Goal: Information Seeking & Learning: Understand process/instructions

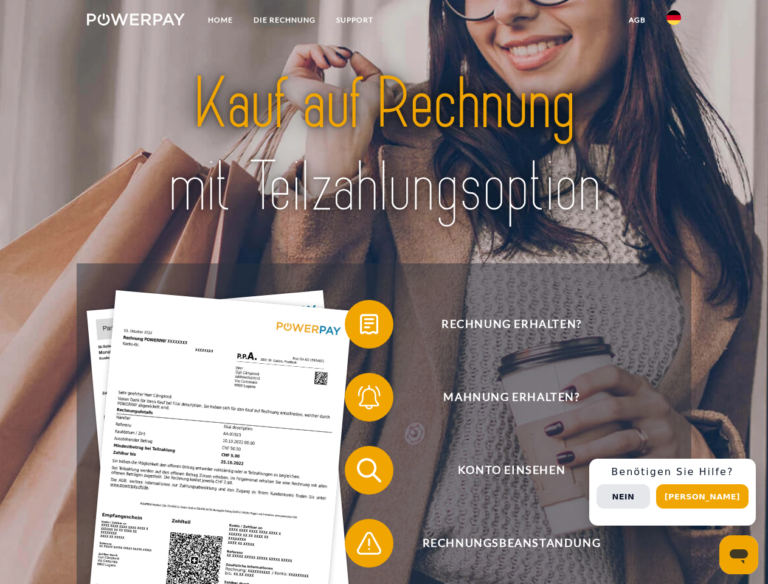
click at [136, 21] on img at bounding box center [136, 19] width 98 height 12
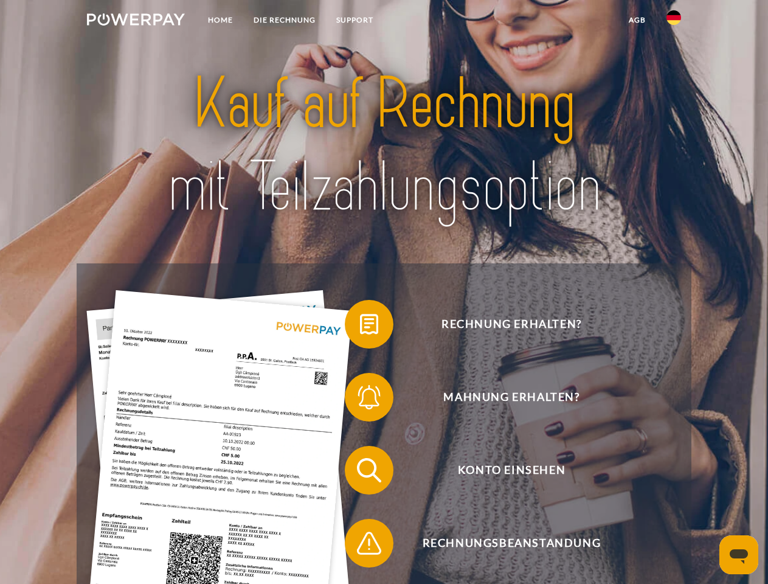
click at [674, 21] on img at bounding box center [673, 17] width 15 height 15
click at [636, 20] on link "agb" at bounding box center [637, 20] width 38 height 22
click at [360, 326] on span at bounding box center [350, 324] width 61 height 61
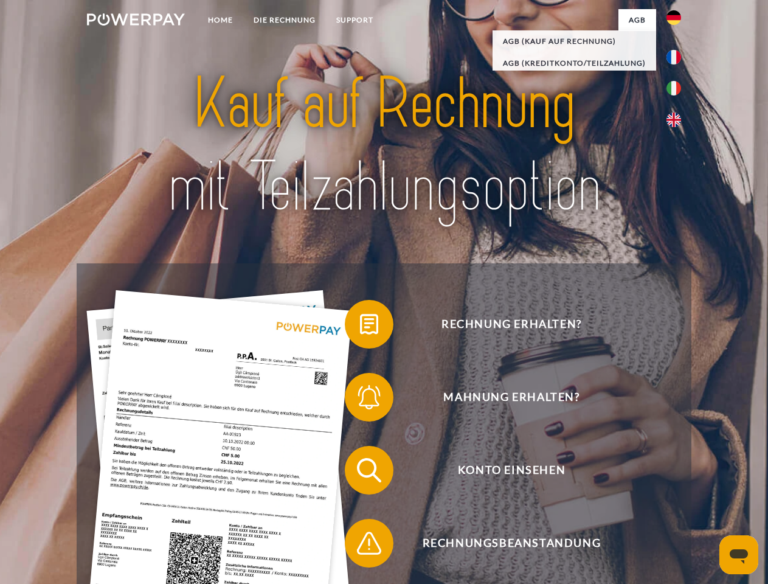
click at [360, 399] on div "Rechnung erhalten? Mahnung erhalten? Konto einsehen" at bounding box center [384, 506] width 614 height 486
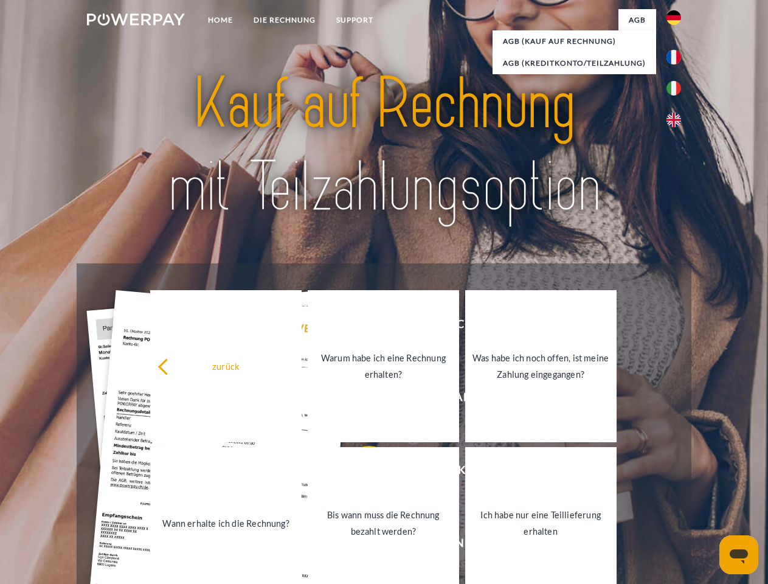
click at [360, 472] on link "Bis wann muss die Rechnung bezahlt werden?" at bounding box center [383, 523] width 151 height 152
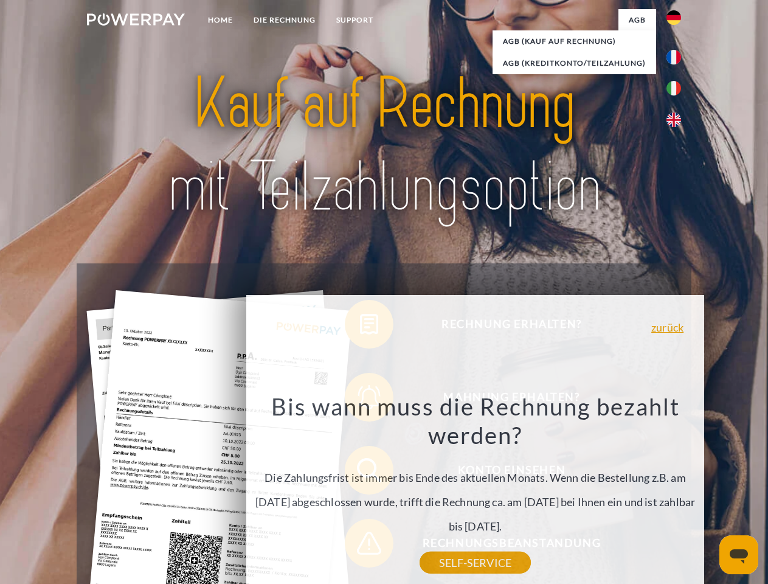
click at [360, 545] on div "Rechnung erhalten? Mahnung erhalten? Konto einsehen" at bounding box center [384, 506] width 614 height 486
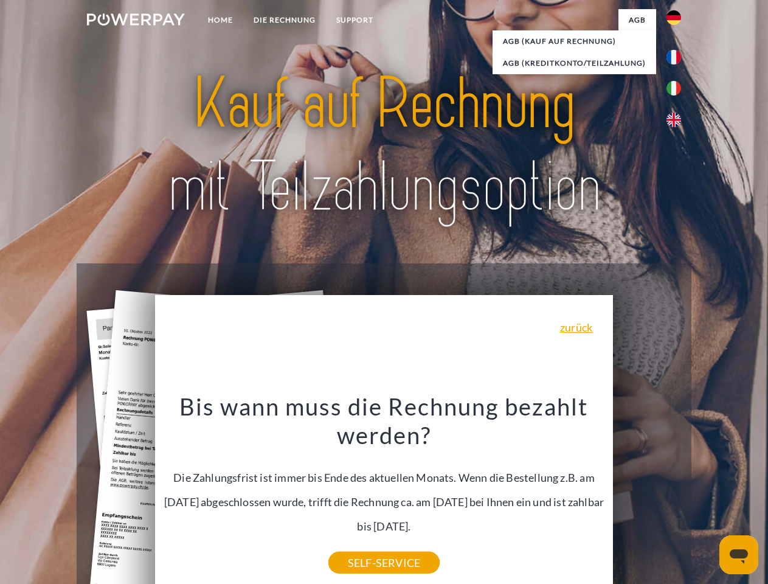
click at [677, 492] on div "Rechnung erhalten? Mahnung erhalten? Konto einsehen" at bounding box center [384, 506] width 614 height 486
click at [647, 494] on span "Konto einsehen" at bounding box center [511, 470] width 298 height 49
click at [706, 496] on header "Home DIE RECHNUNG SUPPORT" at bounding box center [384, 420] width 768 height 840
